Goal: Task Accomplishment & Management: Manage account settings

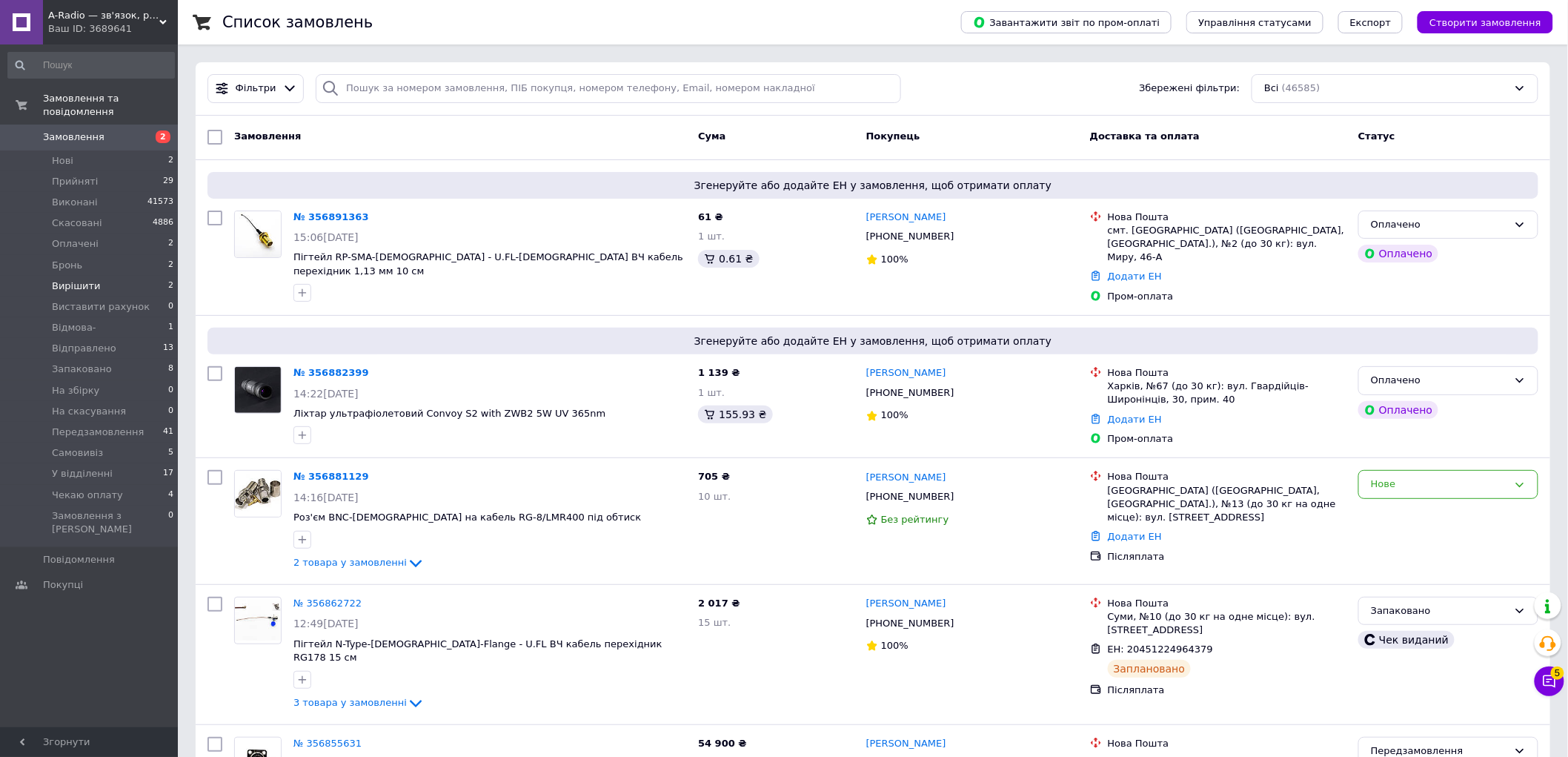
click at [72, 280] on span "Вирішити" at bounding box center [76, 286] width 49 height 13
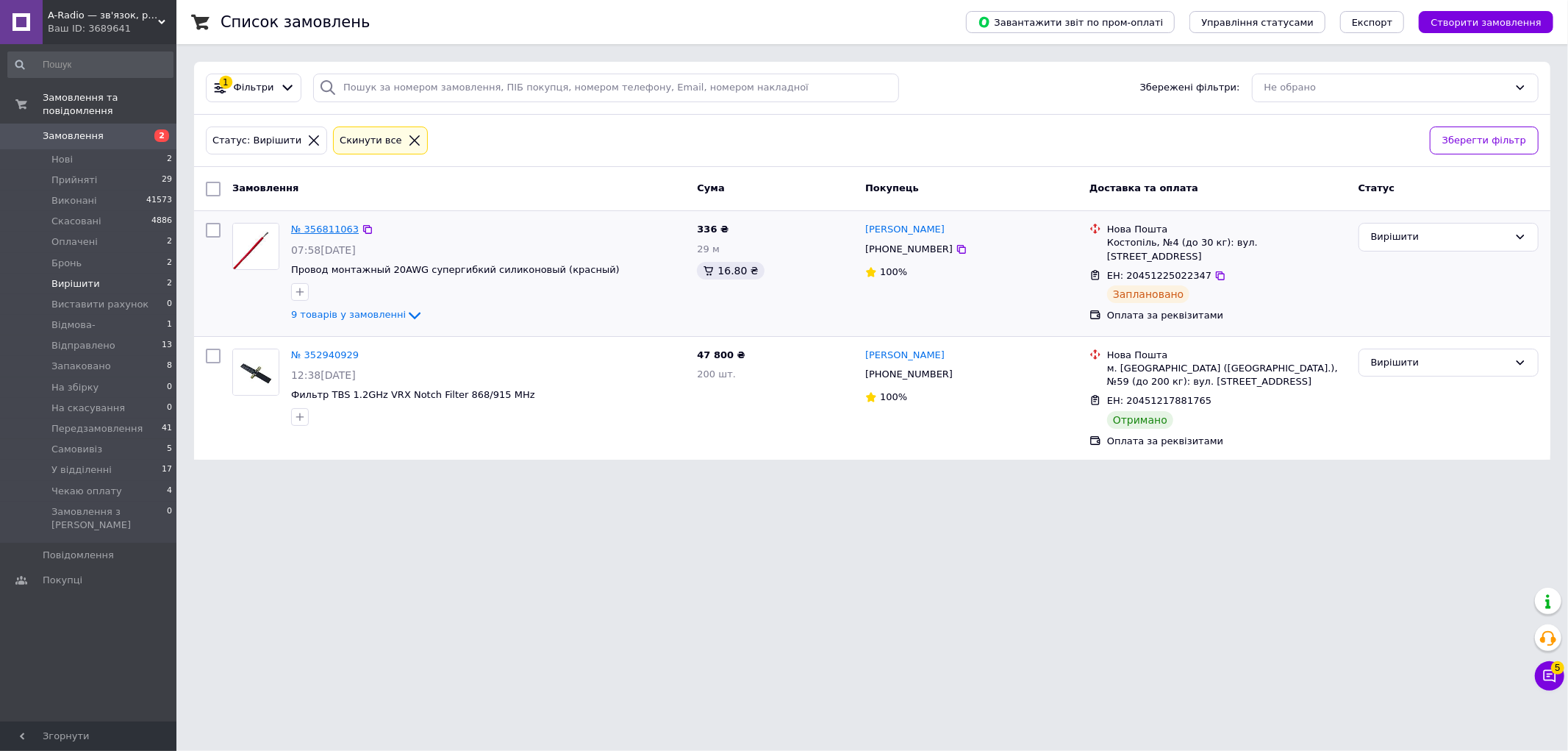
click at [304, 231] on link "№ 356811063" at bounding box center [325, 229] width 67 height 11
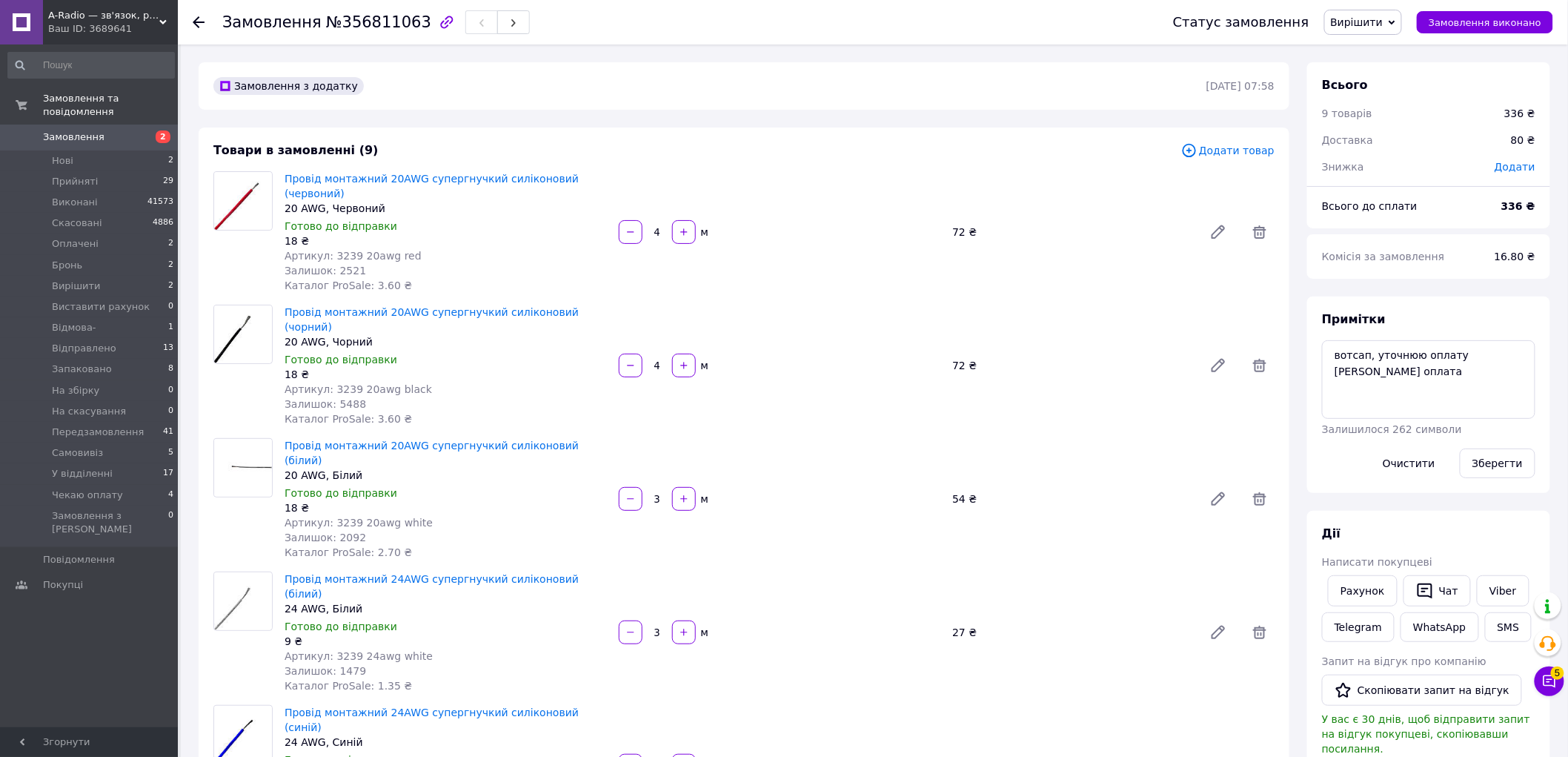
scroll to position [576, 0]
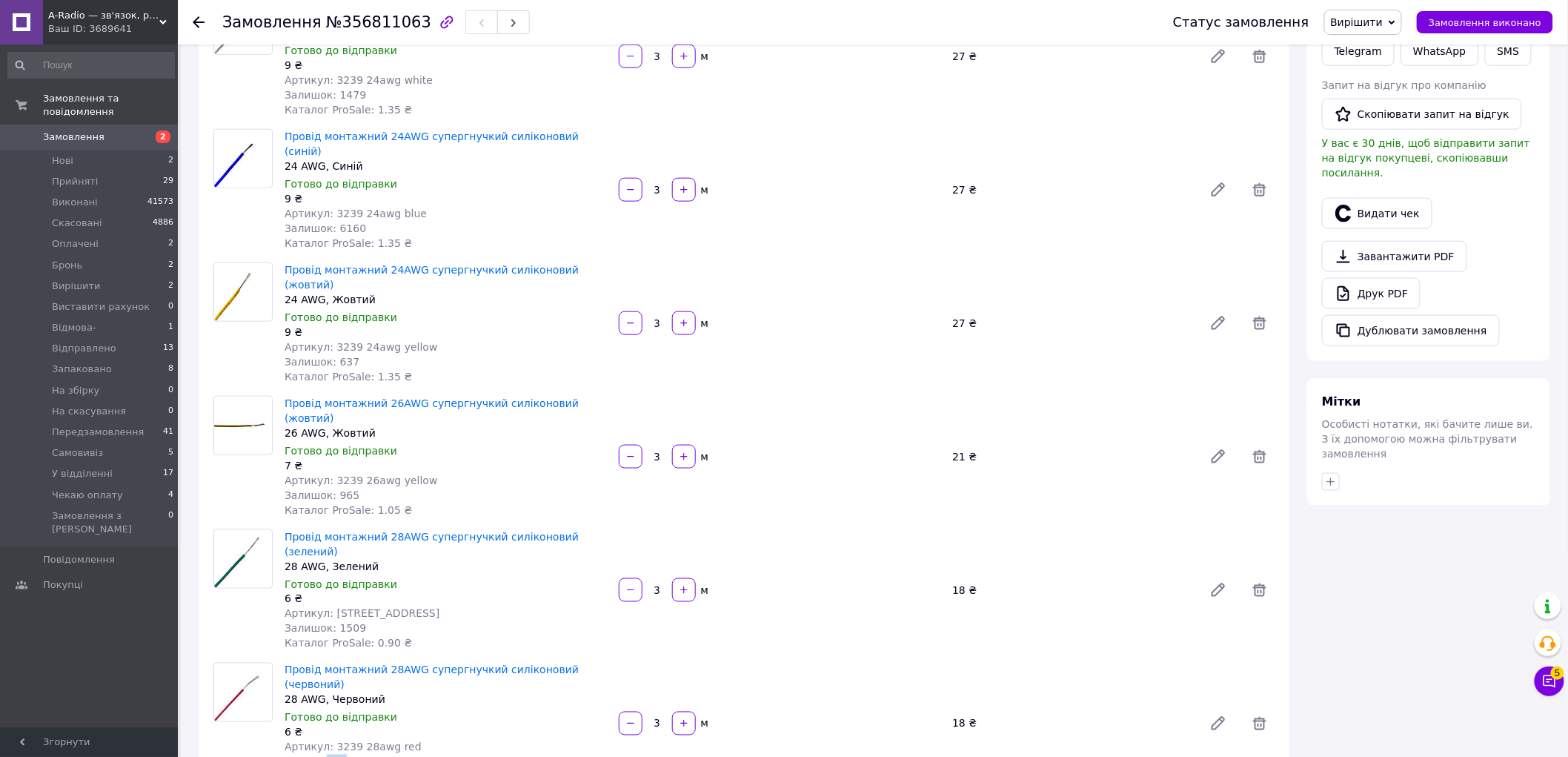
drag, startPoint x: 343, startPoint y: 630, endPoint x: 320, endPoint y: 630, distance: 23.0
click at [320, 754] on div "Залишок: 3" at bounding box center [445, 761] width 323 height 15
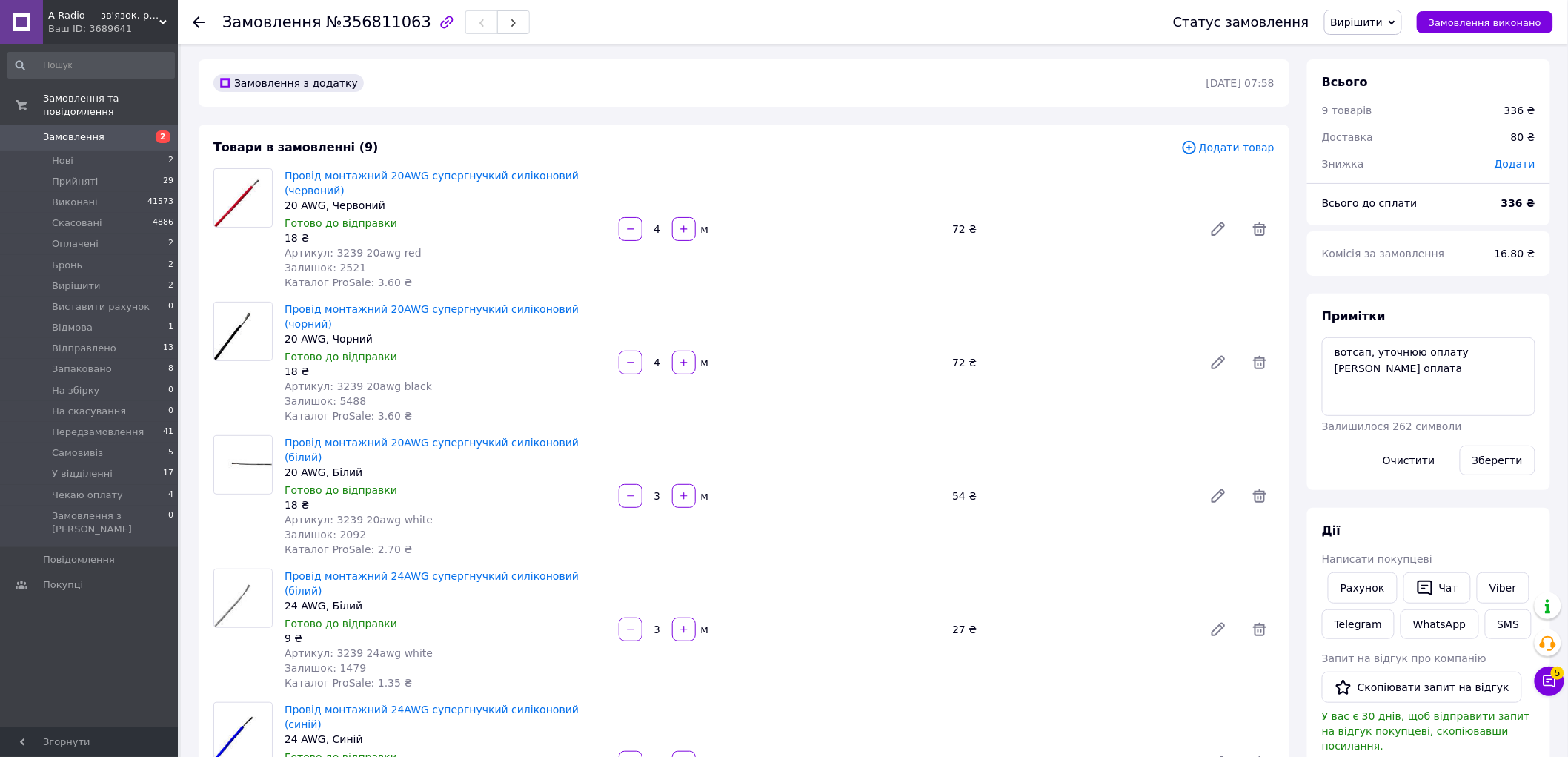
scroll to position [0, 0]
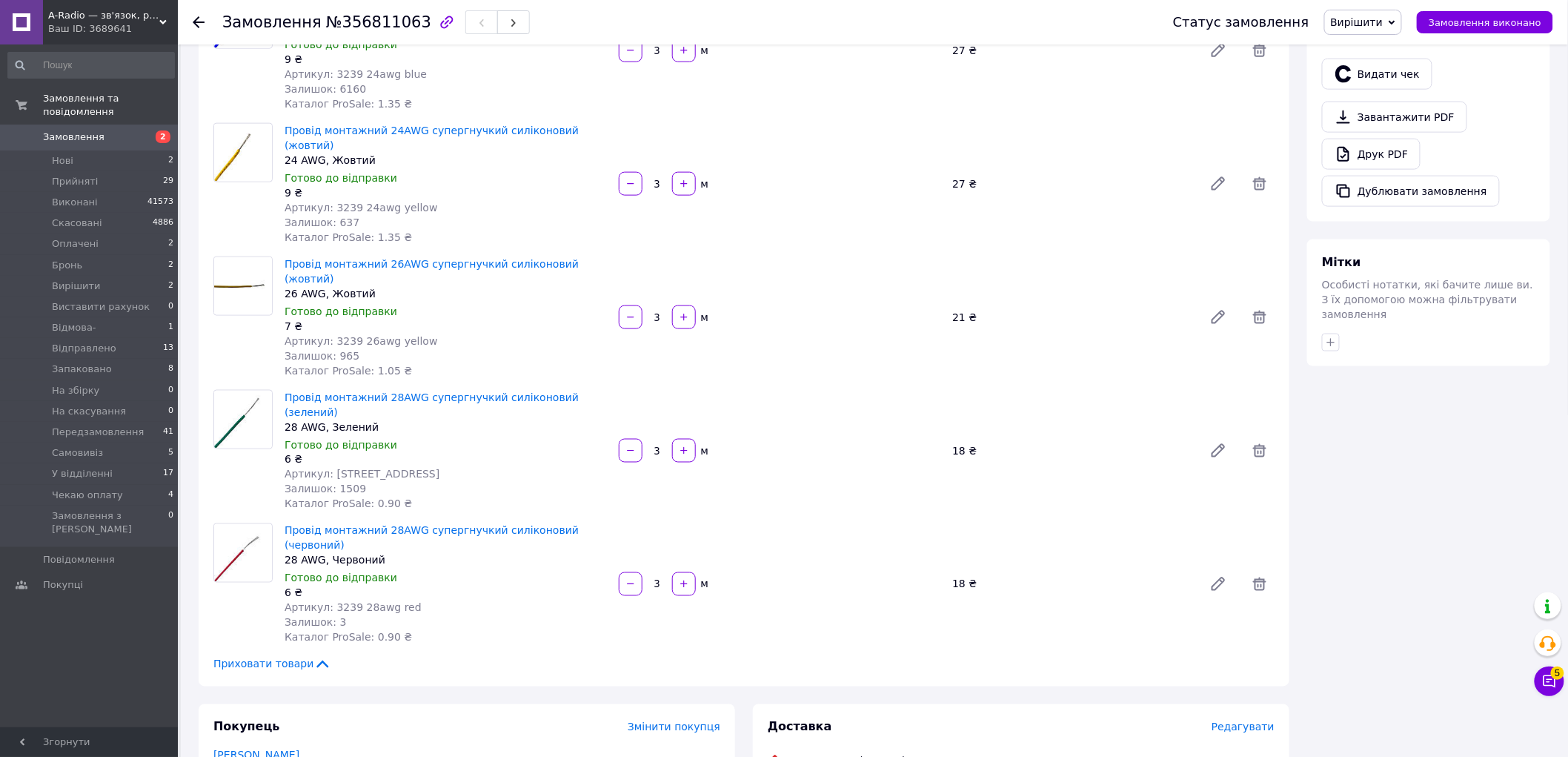
scroll to position [1152, 0]
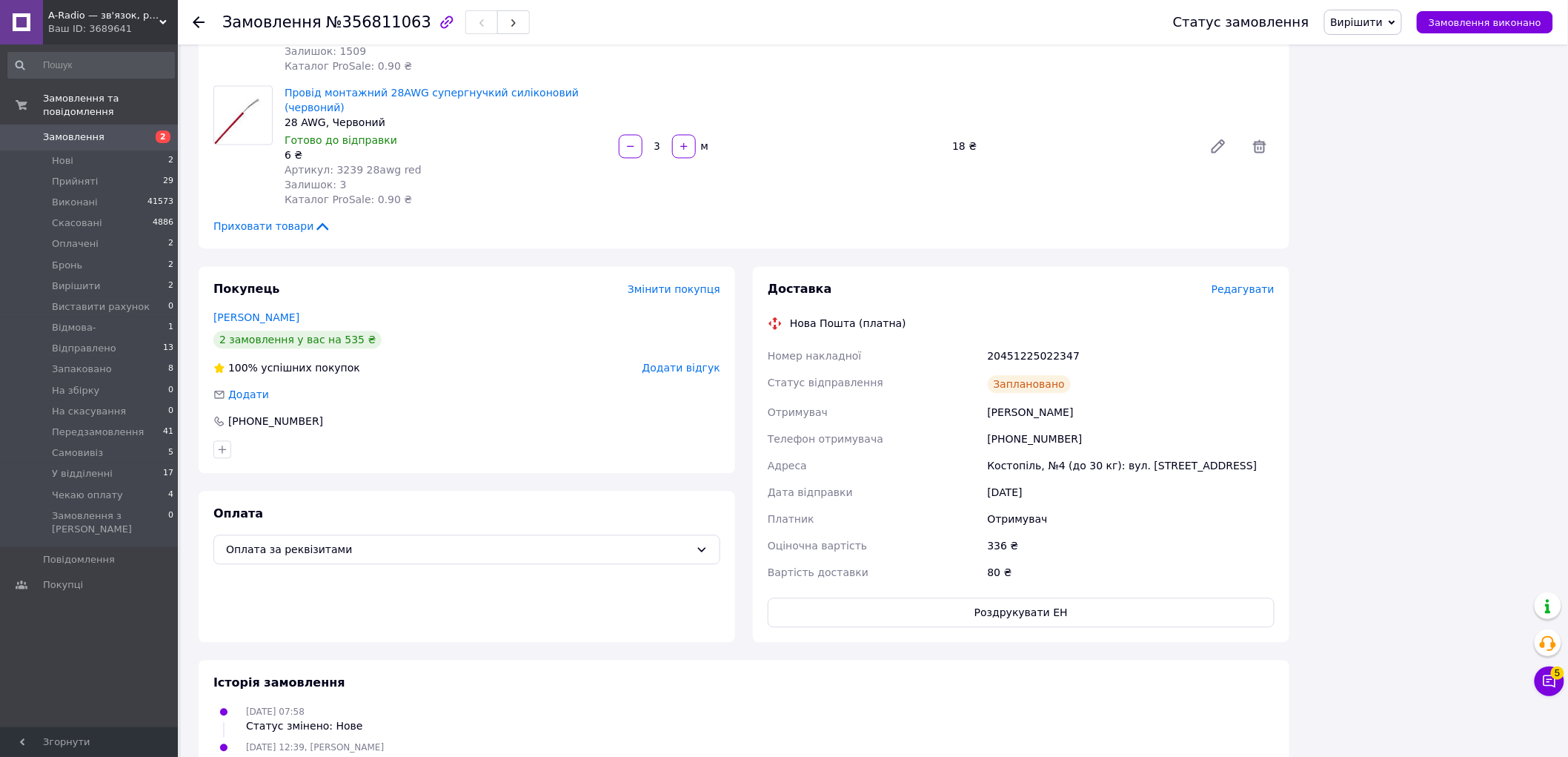
click at [1019, 452] on div "Костопіль, №4 (до 30 кг): вул. [STREET_ADDRESS]" at bounding box center [1131, 465] width 293 height 27
drag, startPoint x: 1019, startPoint y: 338, endPoint x: 1174, endPoint y: 230, distance: 188.9
click at [1171, 344] on div "20451225022347" at bounding box center [1131, 357] width 293 height 27
drag, startPoint x: 1063, startPoint y: 308, endPoint x: 1005, endPoint y: 314, distance: 58.3
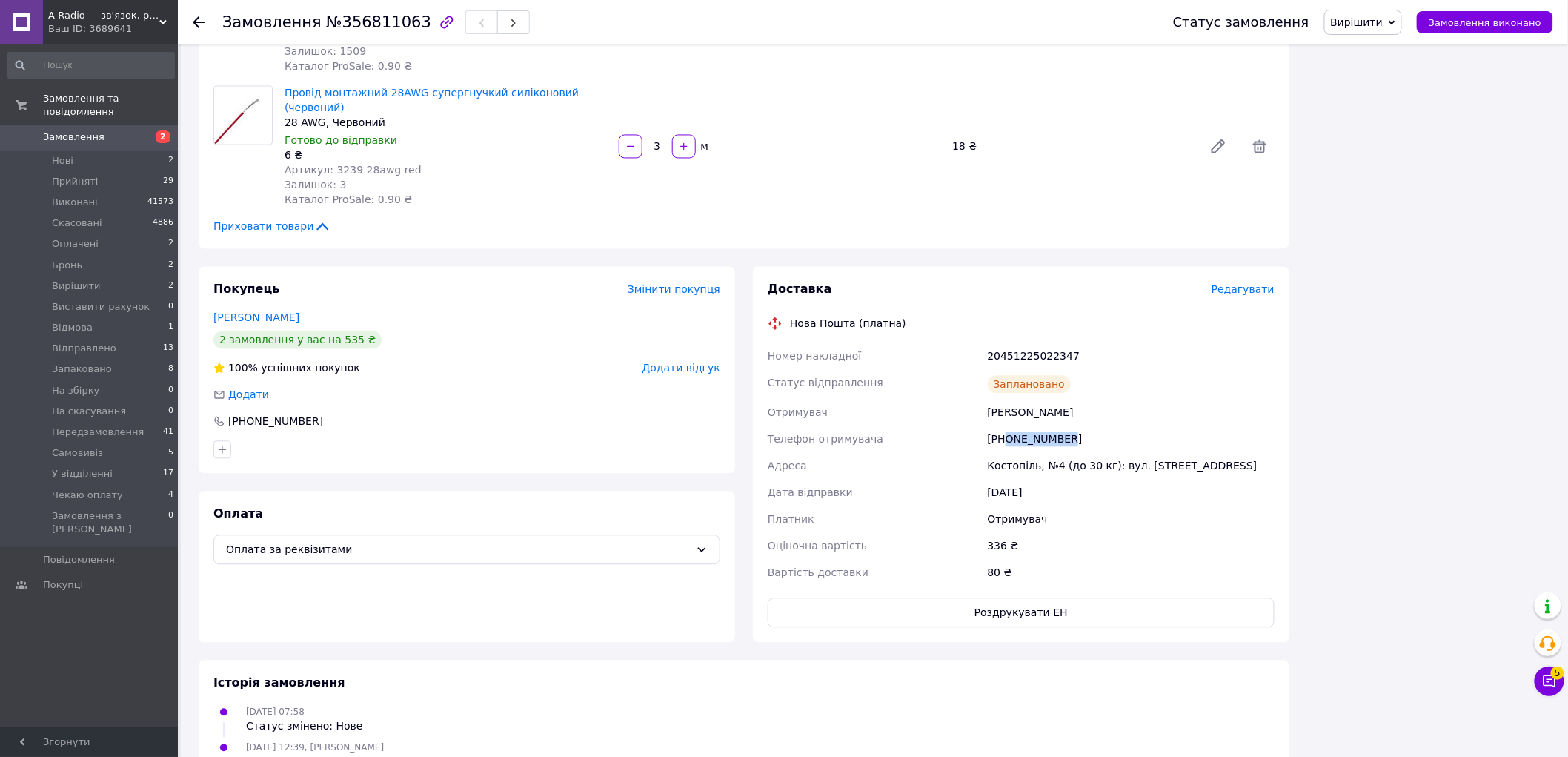
click at [1005, 426] on div "[PHONE_NUMBER]" at bounding box center [1131, 439] width 293 height 27
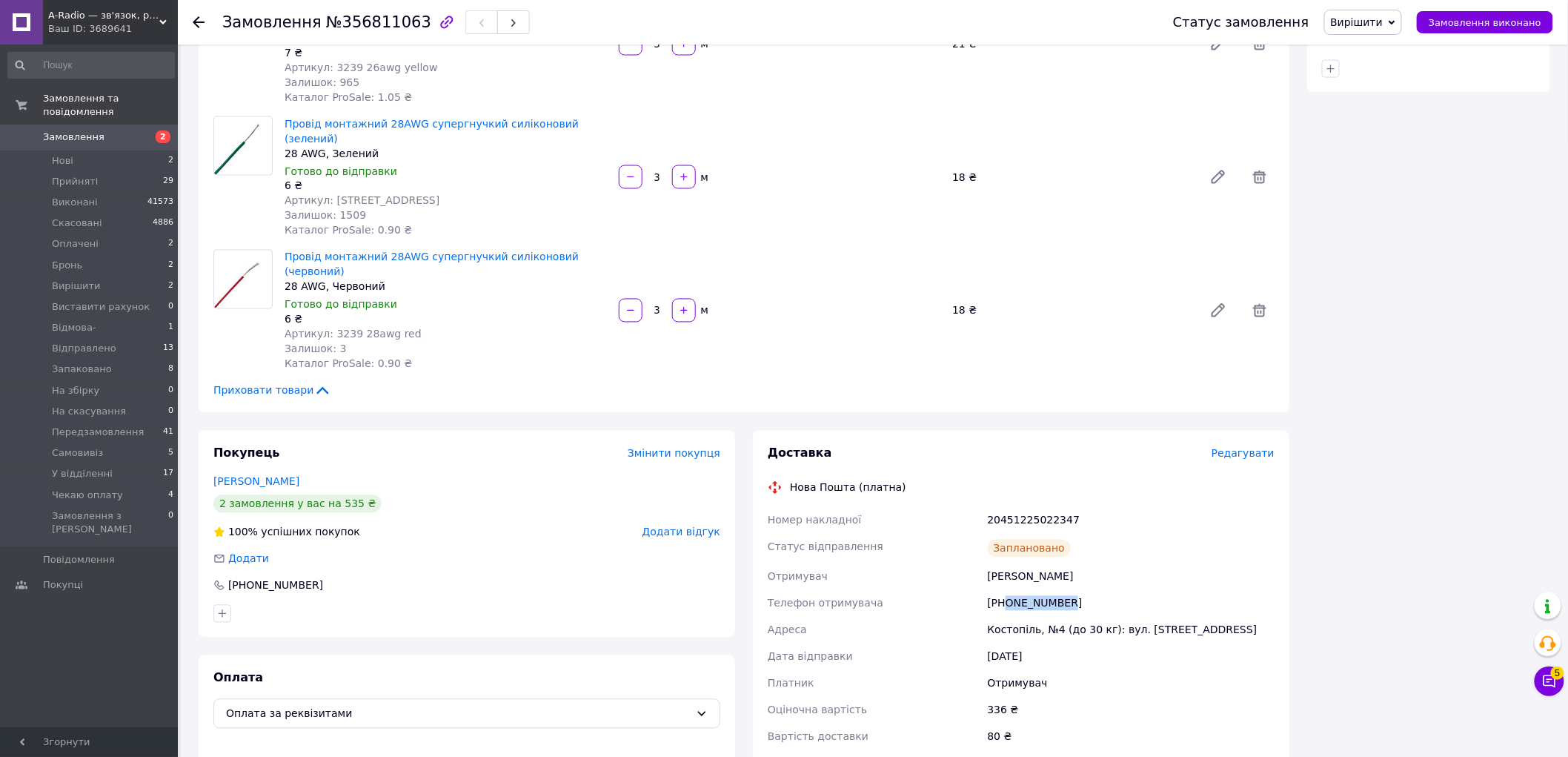
scroll to position [988, 0]
drag, startPoint x: 1032, startPoint y: 472, endPoint x: 938, endPoint y: 467, distance: 94.1
click at [910, 590] on div "Телефон отримувача" at bounding box center [875, 603] width 220 height 27
click at [1015, 617] on div "Костопіль, №4 (до 30 кг): вул. [STREET_ADDRESS]" at bounding box center [1131, 630] width 293 height 27
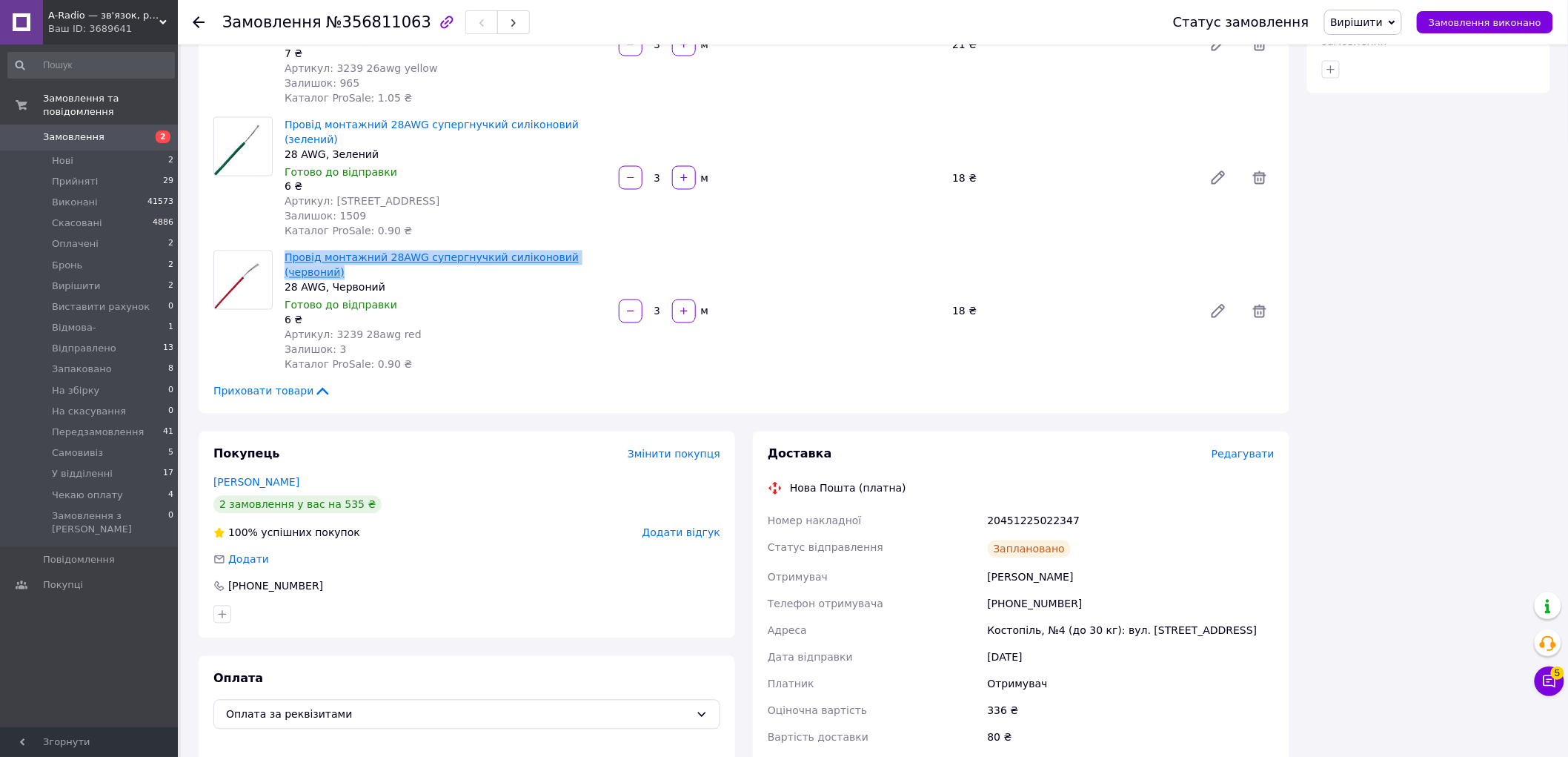
drag, startPoint x: 616, startPoint y: 144, endPoint x: 286, endPoint y: 139, distance: 330.0
click at [286, 248] on div "Провід монтажний 28AWG супергнучкий силіконовий (червоний) 28 AWG, Червоний Гот…" at bounding box center [779, 312] width 1002 height 128
copy link "Провід монтажний 28AWG супергнучкий силіконовий (червоний)"
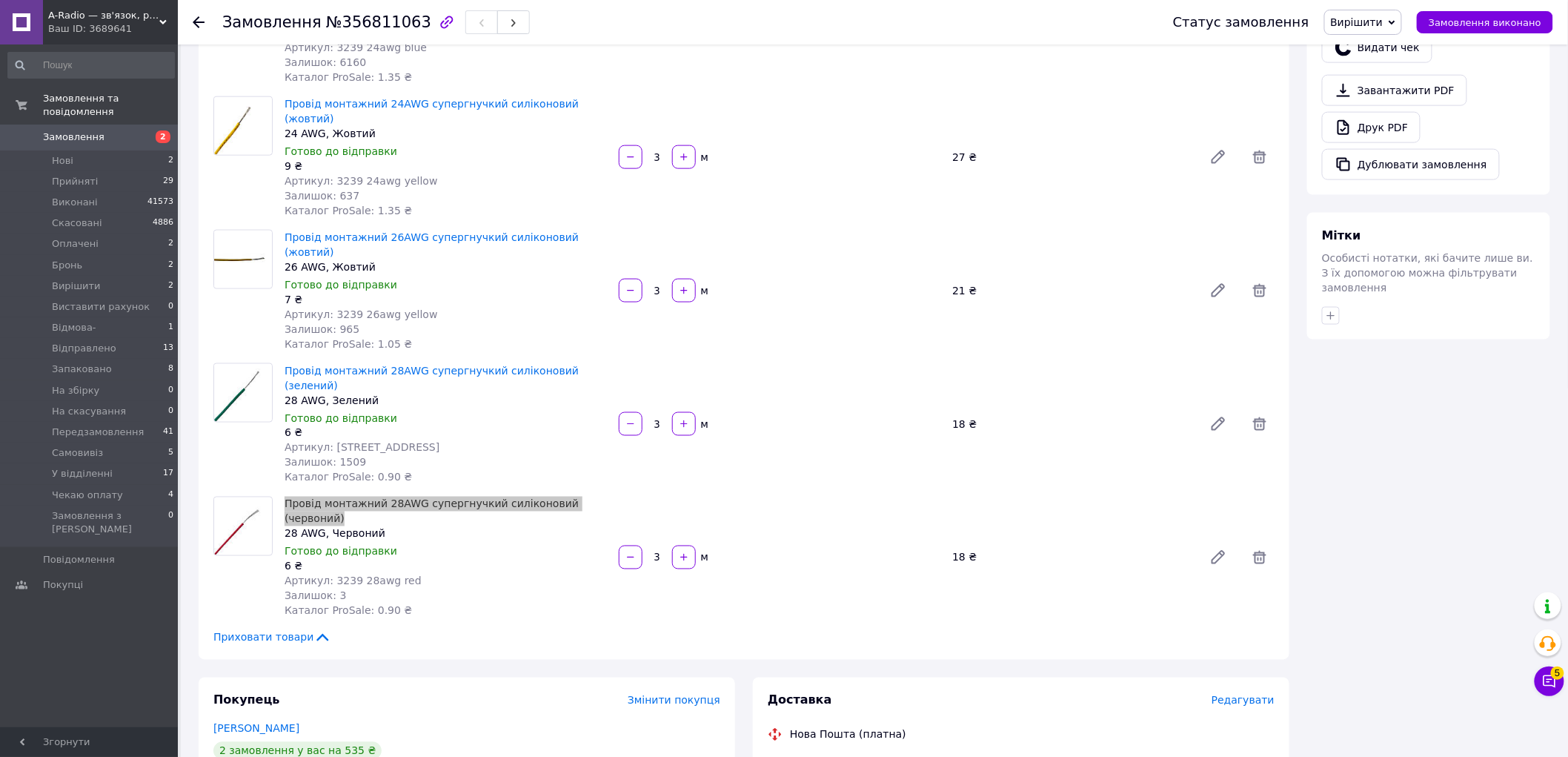
scroll to position [741, 0]
